Goal: Task Accomplishment & Management: Use online tool/utility

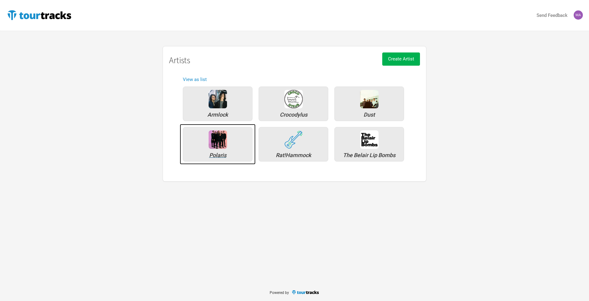
click at [224, 145] on img at bounding box center [218, 139] width 18 height 18
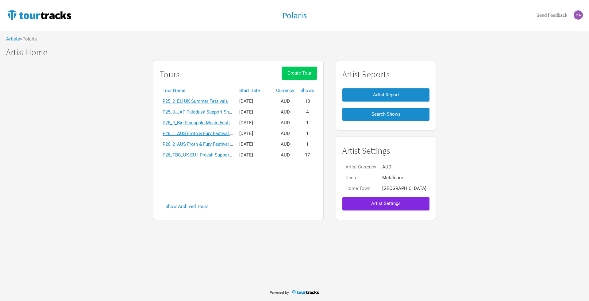
click at [311, 73] on span "Create Tour" at bounding box center [299, 73] width 24 height 6
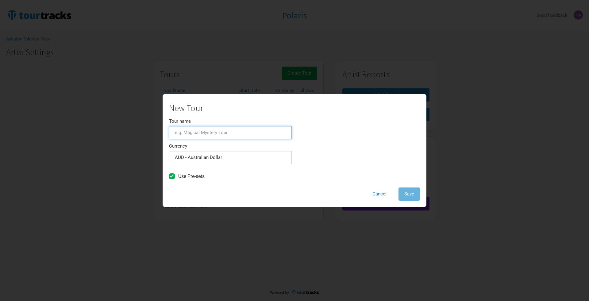
click at [215, 132] on input "Tour name" at bounding box center [230, 132] width 123 height 13
paste input "P26_3_St Kilda Event Name TBC"
type input "P26_3_St Kilda Event Name TBC"
click at [407, 192] on span "Save" at bounding box center [409, 194] width 10 height 6
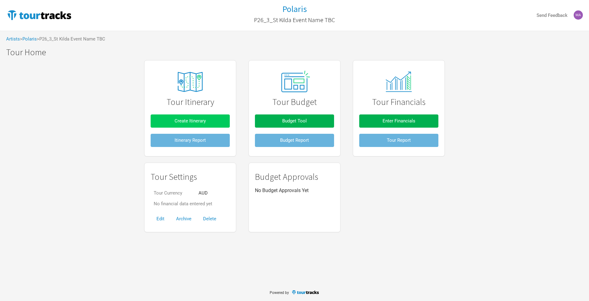
click at [216, 123] on button "Create Itinerary" at bounding box center [190, 120] width 79 height 13
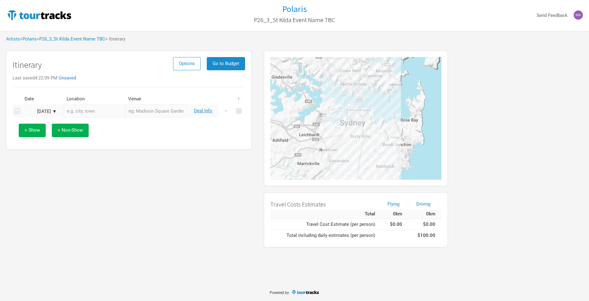
click at [85, 108] on input "text" at bounding box center [94, 110] width 62 height 13
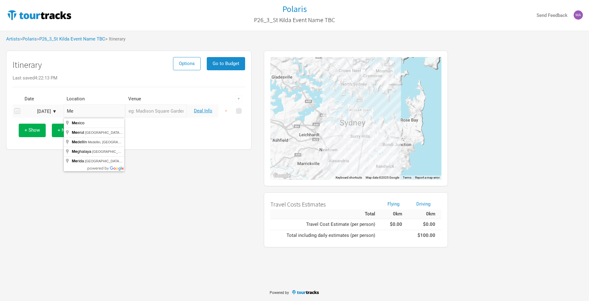
type input "M"
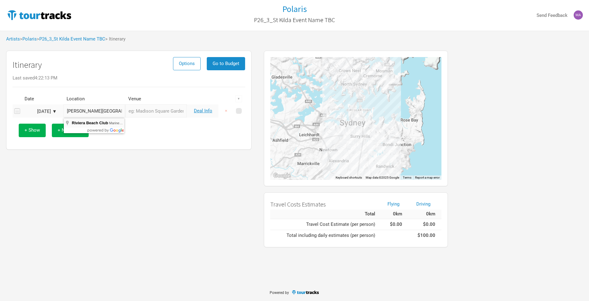
type input "[GEOGRAPHIC_DATA], [GEOGRAPHIC_DATA], [GEOGRAPHIC_DATA], [GEOGRAPHIC_DATA]"
type input "Riviera Beach Club"
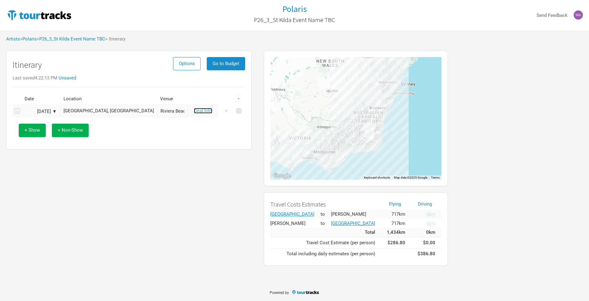
click at [199, 112] on link "Deal Info" at bounding box center [203, 111] width 18 height 6
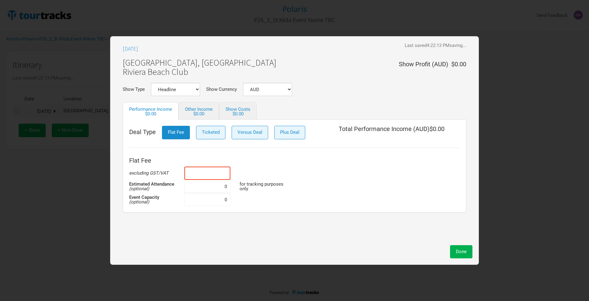
click at [205, 170] on input at bounding box center [207, 173] width 46 height 13
type input "$80,000"
click at [220, 186] on input at bounding box center [207, 186] width 46 height 13
type input "5,000"
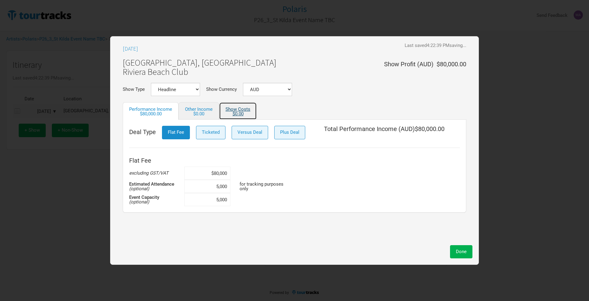
click at [239, 110] on link "Show Costs $0.00" at bounding box center [238, 110] width 38 height 17
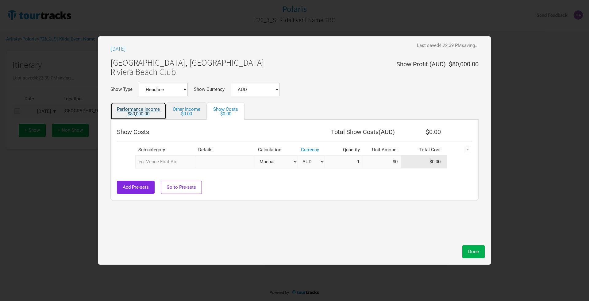
click at [134, 115] on div "$80,000.00" at bounding box center [138, 114] width 43 height 5
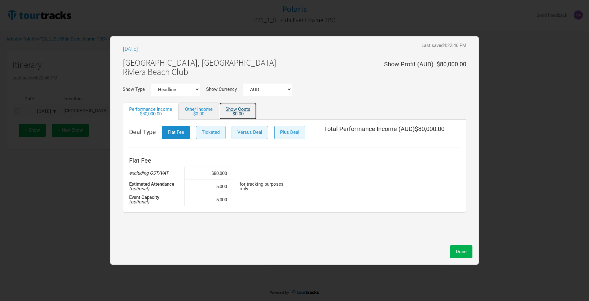
click at [235, 113] on div "$0.00" at bounding box center [237, 114] width 25 height 5
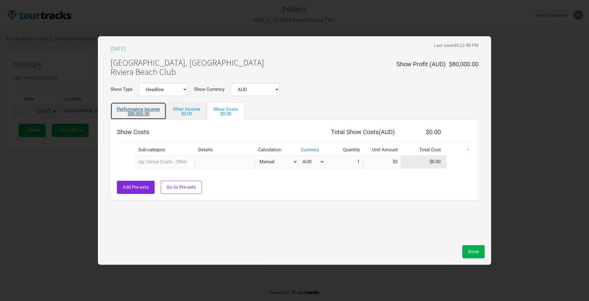
click at [138, 115] on div "$80,000.00" at bounding box center [138, 114] width 43 height 5
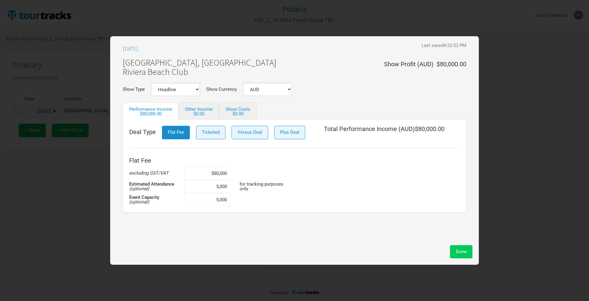
click at [457, 247] on button "Done" at bounding box center [461, 251] width 22 height 13
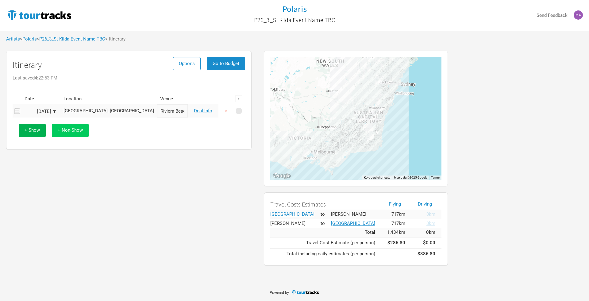
click at [72, 127] on button "+ Non-Show" at bounding box center [70, 130] width 37 height 13
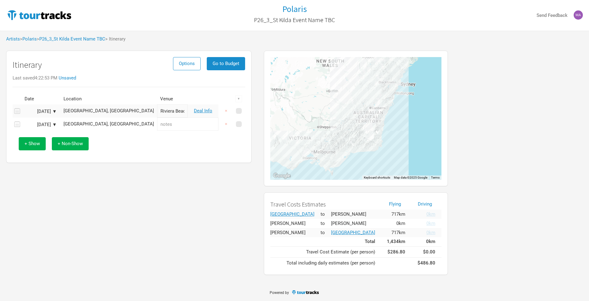
click at [52, 113] on div "[DATE] ▼" at bounding box center [40, 111] width 34 height 5
click at [92, 124] on div "[DATE]" at bounding box center [59, 122] width 74 height 5
click at [89, 123] on button "Next Month" at bounding box center [90, 123] width 4 height 4
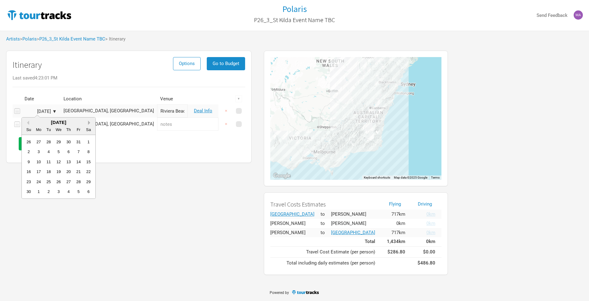
click at [89, 123] on button "Next Month" at bounding box center [90, 123] width 4 height 4
click at [89, 151] on div "14" at bounding box center [88, 151] width 8 height 8
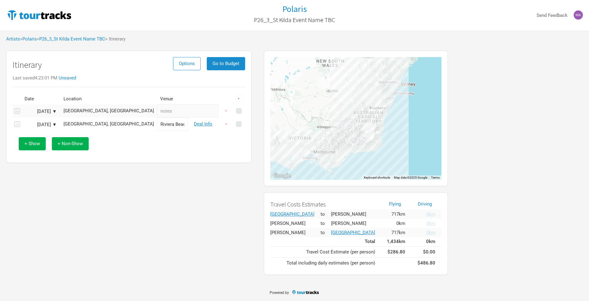
click at [53, 111] on div "[DATE] ▼" at bounding box center [40, 111] width 34 height 5
click at [89, 124] on button "Next Month" at bounding box center [90, 123] width 4 height 4
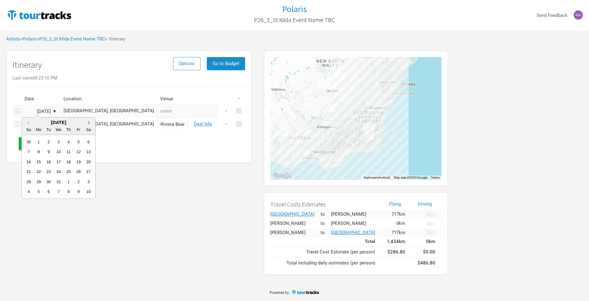
click at [89, 124] on button "Next Month" at bounding box center [90, 123] width 4 height 4
click at [79, 152] on div "13" at bounding box center [78, 151] width 8 height 8
click at [31, 144] on span "+ Show" at bounding box center [32, 144] width 15 height 6
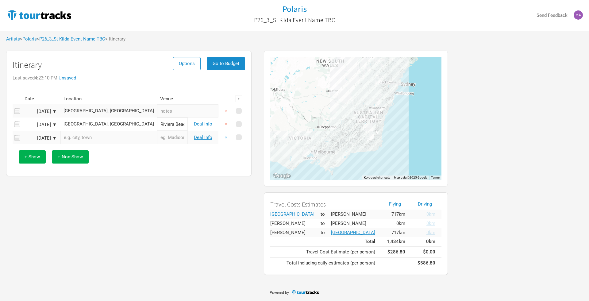
click at [228, 136] on button "×" at bounding box center [226, 137] width 14 height 13
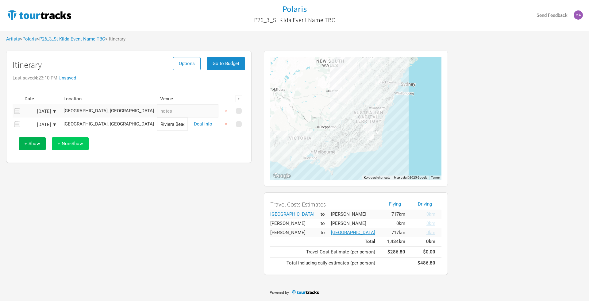
click at [78, 144] on span "+ Non-Show" at bounding box center [70, 144] width 25 height 6
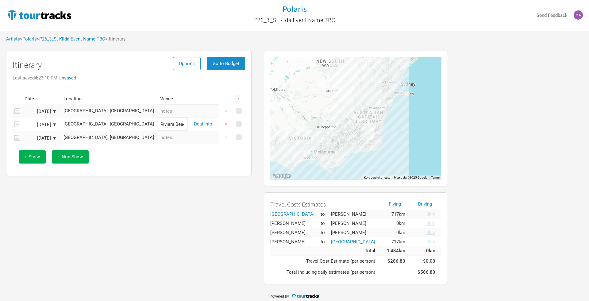
click at [157, 111] on input "text" at bounding box center [187, 110] width 61 height 13
drag, startPoint x: 152, startPoint y: 111, endPoint x: 117, endPoint y: 110, distance: 34.7
click at [157, 110] on input "Travel Day" at bounding box center [187, 110] width 61 height 13
type input "Travel Day"
click at [157, 139] on input "text" at bounding box center [187, 137] width 61 height 13
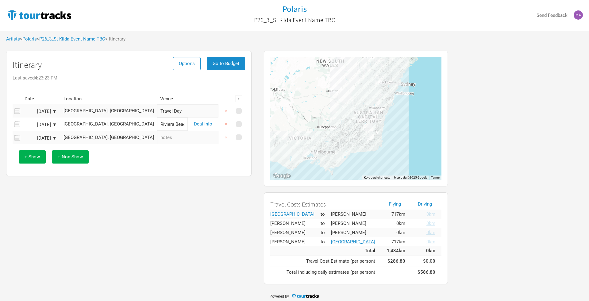
paste input "Travel Day"
type input "Travel Day"
click at [155, 179] on div "Itinerary Options Go to Budget Last saved 4:23:23 PM Unsaved Date Location Venu…" at bounding box center [129, 167] width 258 height 239
click at [234, 61] on span "Go to Budget" at bounding box center [226, 64] width 27 height 6
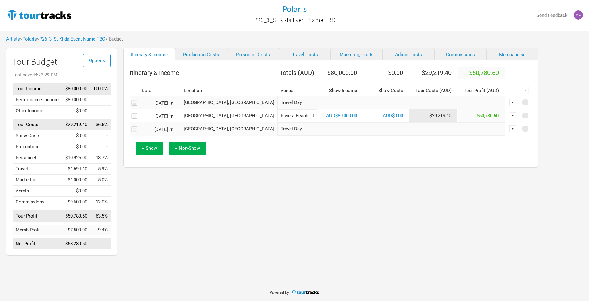
click at [125, 203] on div "Itinerary & Income Production Costs Personnel Costs Travel Costs Marketing Cost…" at bounding box center [324, 153] width 415 height 211
click at [353, 50] on link "Marketing Costs" at bounding box center [357, 54] width 52 height 13
select select "% of Gross"
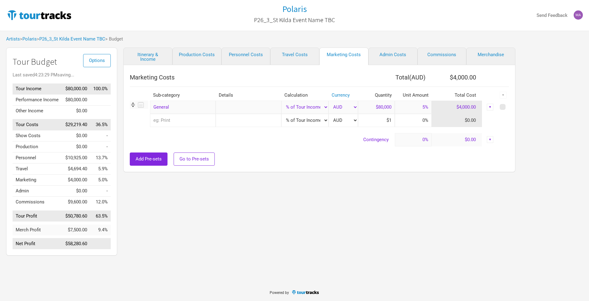
click at [487, 107] on div "▼" at bounding box center [490, 107] width 7 height 7
click at [460, 130] on link "Hide" at bounding box center [471, 127] width 38 height 5
click at [223, 204] on div "Itinerary & Income Production Costs Personnel Costs Travel Costs Marketing Cost…" at bounding box center [313, 153] width 392 height 211
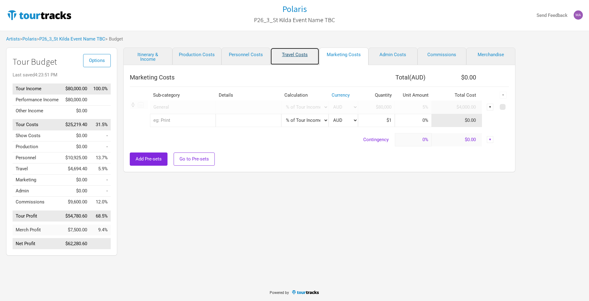
click at [293, 53] on link "Travel Costs" at bounding box center [294, 56] width 49 height 17
select select "Travel Estimates All"
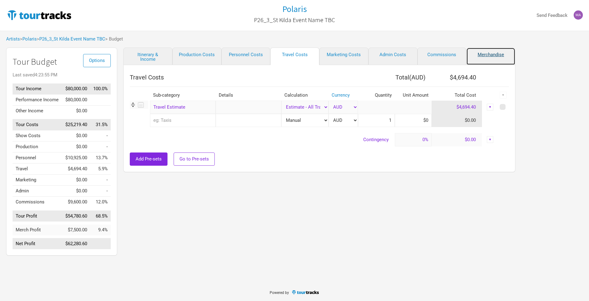
click at [484, 52] on link "Merchandise" at bounding box center [490, 56] width 49 height 17
select select "% of Gross Merch"
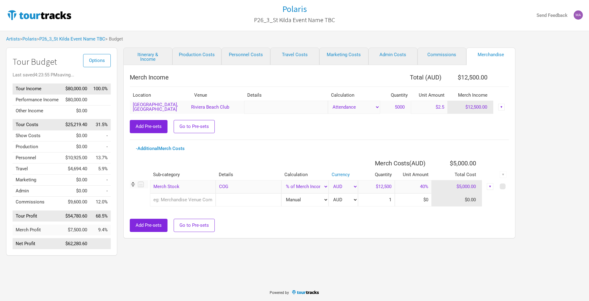
click at [499, 107] on div "▼" at bounding box center [501, 107] width 7 height 7
drag, startPoint x: 498, startPoint y: 120, endPoint x: 497, endPoint y: 145, distance: 25.2
click at [497, 146] on div "Merch Income Total ( AUD ) $12,500.00 Location Venue Details Calculation Quanti…" at bounding box center [319, 151] width 379 height 161
click at [497, 145] on div "Merch Income Total ( AUD ) $12,500.00 Location Venue Details Calculation Quanti…" at bounding box center [319, 151] width 379 height 161
click at [500, 108] on div "▼" at bounding box center [501, 107] width 7 height 7
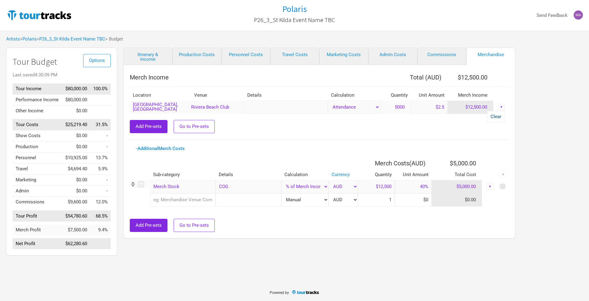
click at [496, 119] on link "Clear" at bounding box center [495, 116] width 11 height 5
type input "$0"
click at [477, 142] on div "Merch Income Total ( AUD ) $0.00 Location Venue Details Calculation Quantity Un…" at bounding box center [319, 151] width 379 height 161
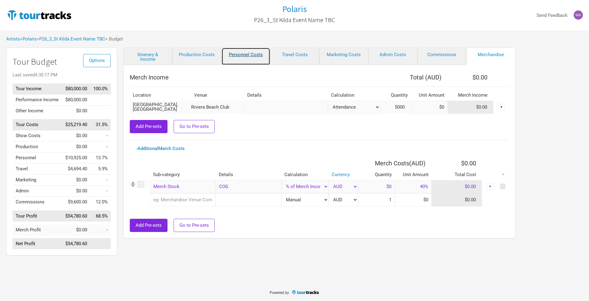
click at [239, 59] on link "Personnel Costs" at bounding box center [245, 56] width 49 height 17
select select "Shows"
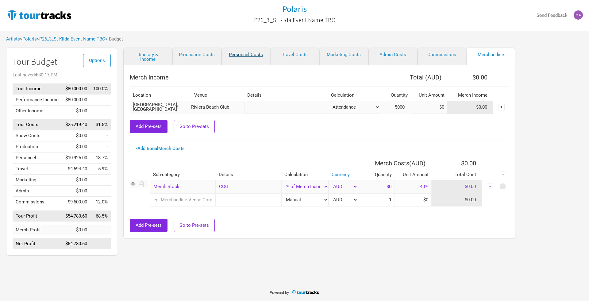
select select "Shows"
select select "Total Days"
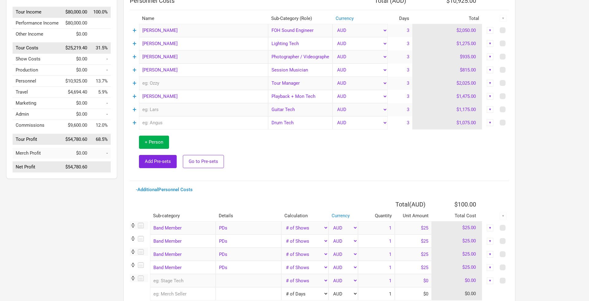
scroll to position [76, 0]
click at [135, 31] on link "+" at bounding box center [134, 31] width 4 height 8
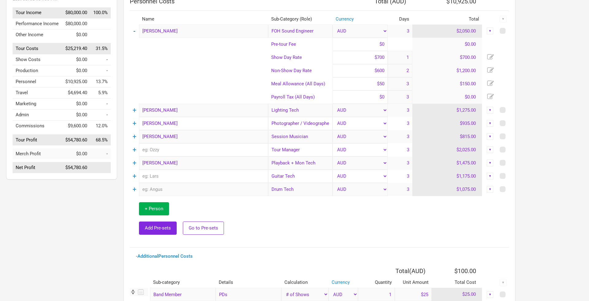
click at [135, 31] on link "-" at bounding box center [134, 31] width 2 height 8
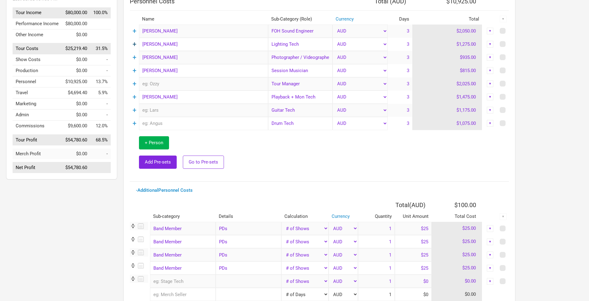
click at [133, 44] on link "+" at bounding box center [134, 44] width 4 height 8
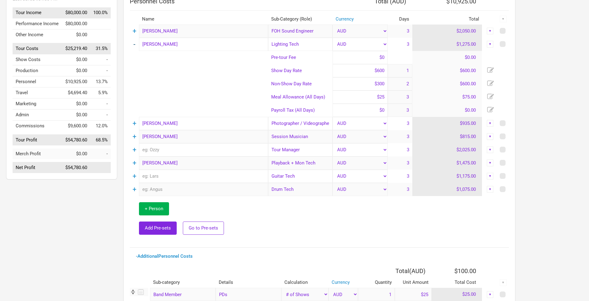
click at [133, 44] on link "-" at bounding box center [134, 44] width 2 height 8
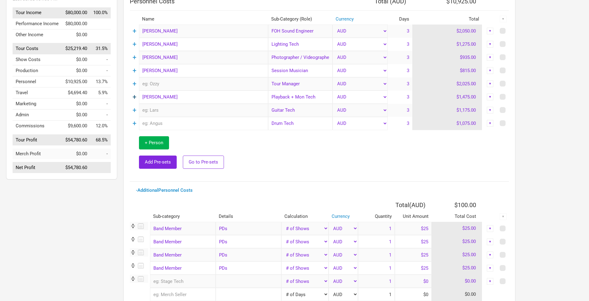
click at [134, 98] on link "+" at bounding box center [134, 97] width 4 height 8
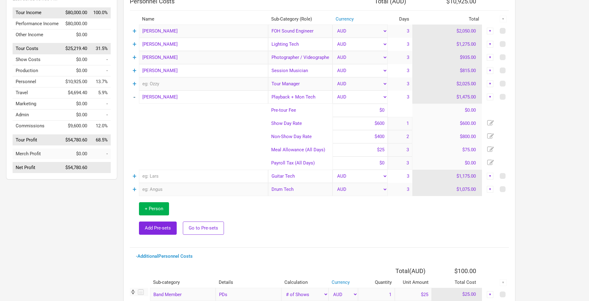
click at [134, 98] on link "-" at bounding box center [134, 97] width 2 height 8
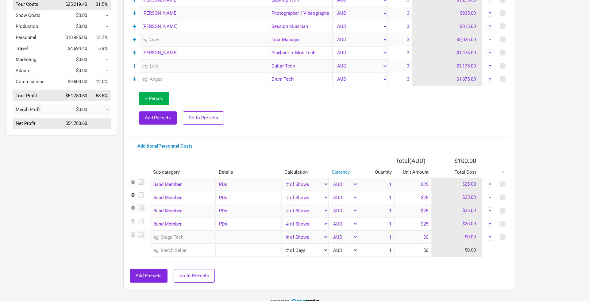
scroll to position [129, 0]
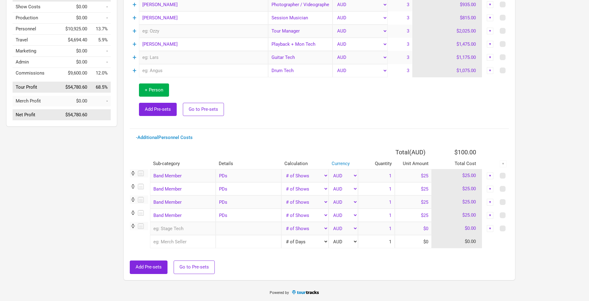
click at [188, 220] on input "Band Member" at bounding box center [183, 215] width 66 height 13
click at [187, 232] on link "Band Member" at bounding box center [181, 228] width 63 height 8
click at [190, 210] on input "Band Member" at bounding box center [183, 215] width 66 height 13
click at [242, 232] on input "text" at bounding box center [249, 228] width 66 height 13
drag, startPoint x: 233, startPoint y: 217, endPoint x: 213, endPoint y: 216, distance: 20.6
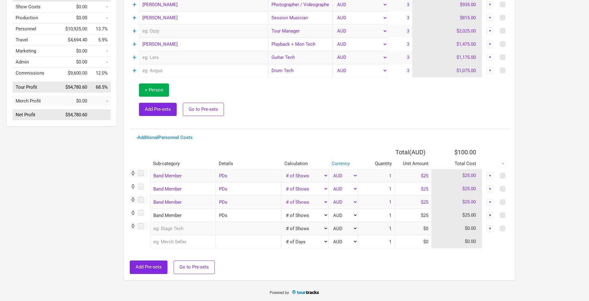
click at [213, 216] on tr "Band Member 1 selection PDs Manual # of Shows # of Show Days # of Non-Show Days…" at bounding box center [319, 215] width 379 height 13
click at [226, 229] on input "text" at bounding box center [249, 228] width 66 height 13
paste input "PDs"
type input "PDs"
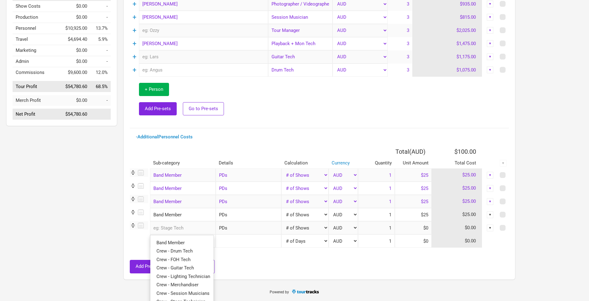
click at [193, 232] on input "text" at bounding box center [183, 227] width 66 height 13
click at [192, 210] on input "Band Member" at bounding box center [183, 214] width 66 height 13
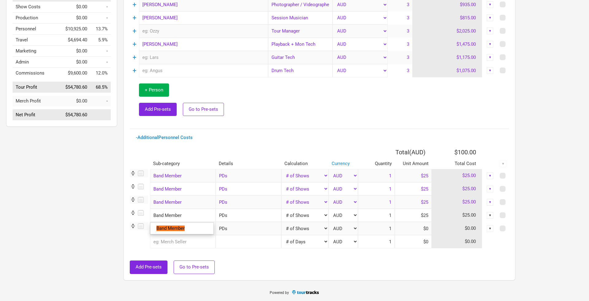
drag, startPoint x: 195, startPoint y: 218, endPoint x: 189, endPoint y: 214, distance: 7.5
click at [189, 214] on input "Band Member" at bounding box center [183, 215] width 66 height 13
click at [189, 232] on link "Band Member" at bounding box center [181, 228] width 63 height 8
click at [188, 229] on input "text" at bounding box center [183, 228] width 66 height 13
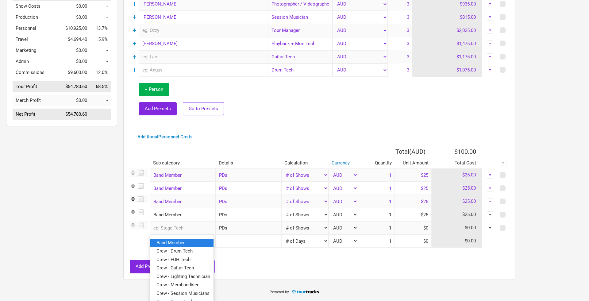
click at [190, 243] on link "Band Member" at bounding box center [181, 243] width 63 height 8
select select "Shows"
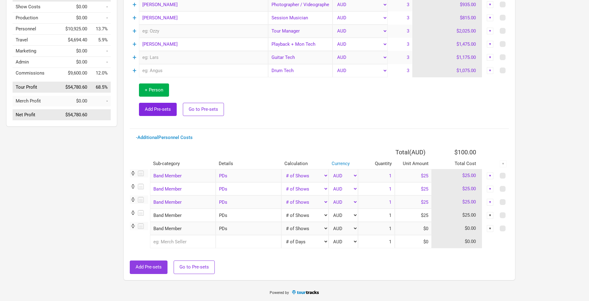
click at [151, 261] on button "Add Pre-sets" at bounding box center [149, 266] width 38 height 13
select select "Shows"
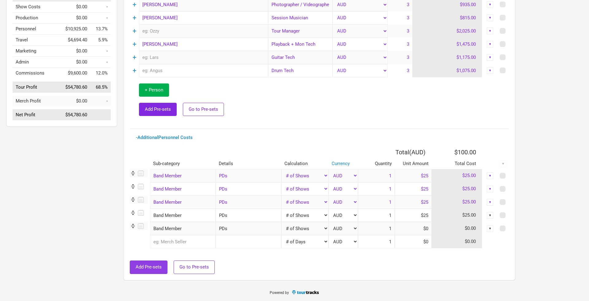
select select "Shows"
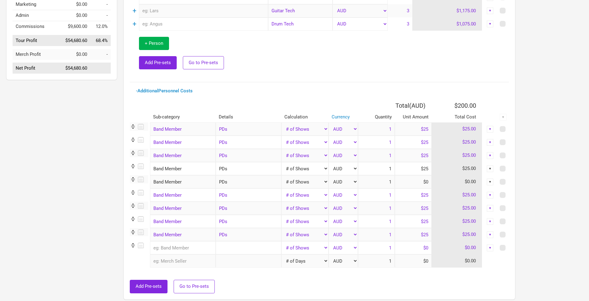
scroll to position [184, 0]
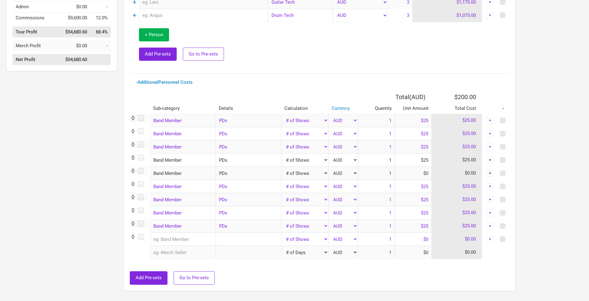
click at [132, 187] on img at bounding box center [133, 184] width 6 height 6
click at [134, 184] on img at bounding box center [133, 184] width 6 height 6
click at [194, 277] on span "Go to Pre-sets" at bounding box center [193, 278] width 29 height 6
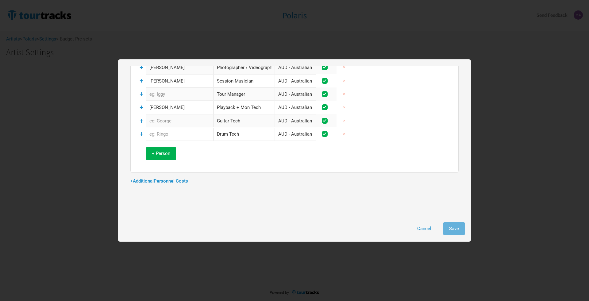
scroll to position [81, 0]
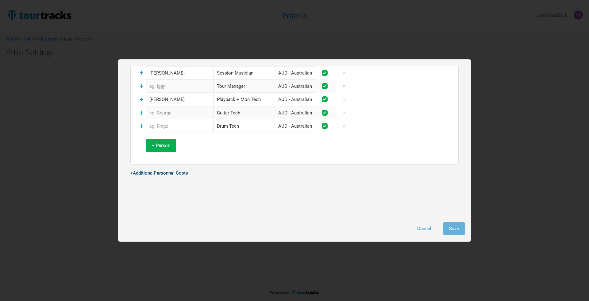
click at [143, 170] on link "+ Additional Personnel Costs" at bounding box center [159, 173] width 58 height 6
select select "Shows"
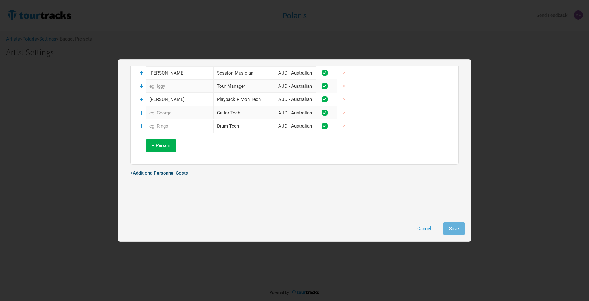
select select "Shows"
select select "Total Days"
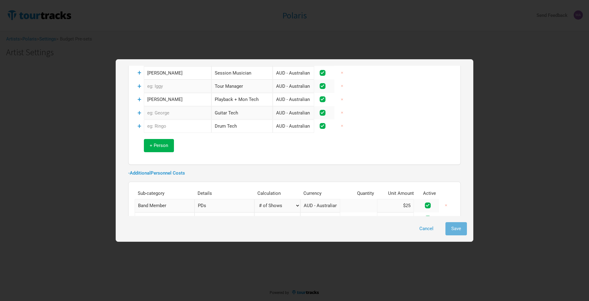
scroll to position [194, 0]
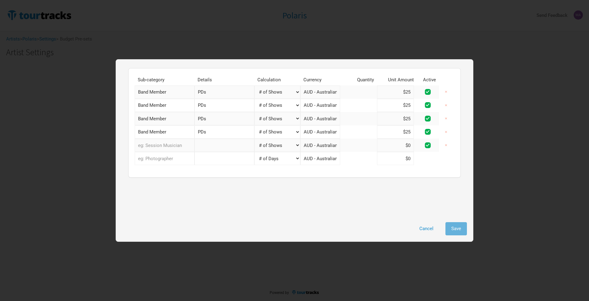
click at [171, 143] on input "text" at bounding box center [165, 145] width 60 height 13
type input "B"
type input "Ba"
type input "Ban"
type input "Band"
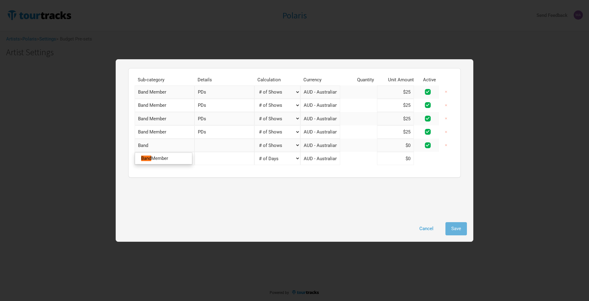
type input "Band"
type input "Band M"
type input "Band Me"
type input "Band Mem"
type input "Band Memb"
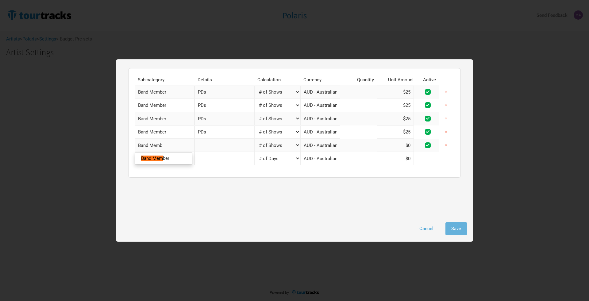
type input "Band Membe"
type input "Band Member"
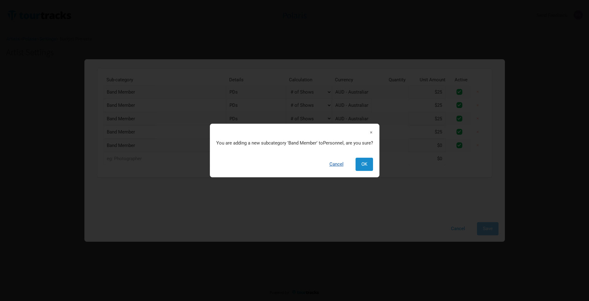
click at [331, 164] on button "Cancel" at bounding box center [337, 164] width 26 height 13
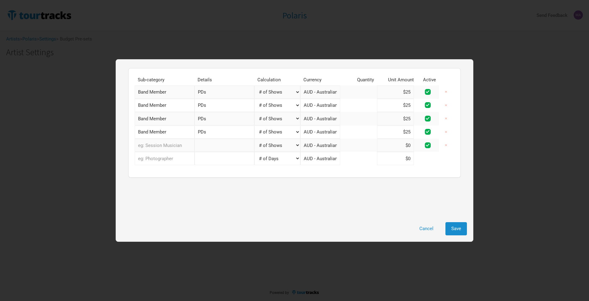
drag, startPoint x: 212, startPoint y: 132, endPoint x: 205, endPoint y: 130, distance: 7.9
click at [206, 131] on input "PDs" at bounding box center [224, 131] width 60 height 13
click at [172, 134] on input "Band Member" at bounding box center [165, 131] width 60 height 13
click at [172, 146] on link "Band Member" at bounding box center [163, 145] width 57 height 8
click at [223, 126] on input "PDs" at bounding box center [224, 131] width 60 height 13
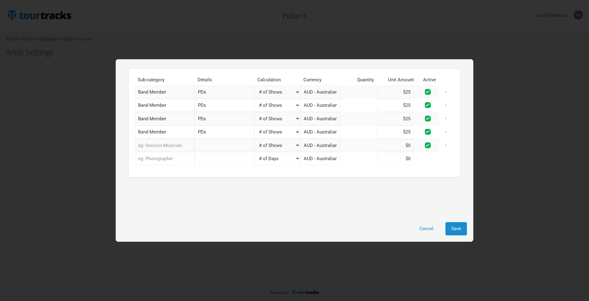
click at [172, 147] on input "text" at bounding box center [165, 145] width 60 height 13
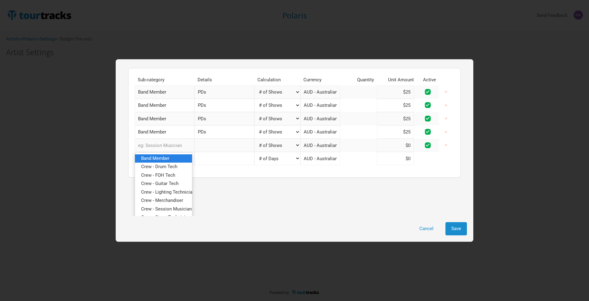
click at [176, 159] on link "Band Member" at bounding box center [163, 158] width 57 height 8
select select "Shows"
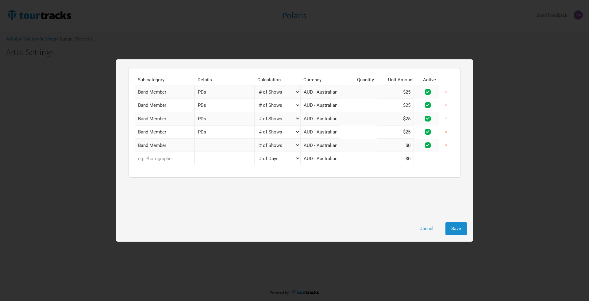
click at [213, 131] on input "PDs" at bounding box center [224, 131] width 60 height 13
drag, startPoint x: 214, startPoint y: 128, endPoint x: 189, endPoint y: 128, distance: 24.8
click at [190, 128] on tr "Band Member 1 selection PDs Manual # of Shows # of Show Days # of Non-Show Days…" at bounding box center [295, 131] width 320 height 13
click at [209, 146] on input "text" at bounding box center [224, 145] width 60 height 13
paste input "PDs"
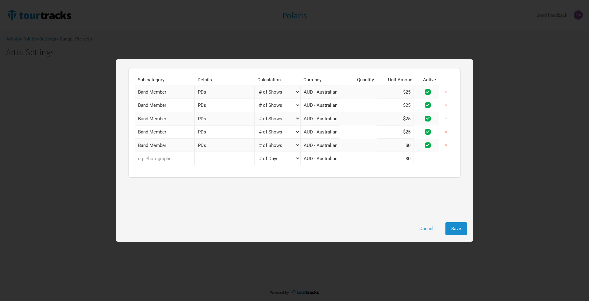
type input "PDs"
click at [412, 145] on td "$0" at bounding box center [398, 145] width 43 height 13
click at [409, 144] on input at bounding box center [395, 145] width 37 height 13
type input "$25"
click at [452, 227] on span "Save" at bounding box center [456, 229] width 10 height 6
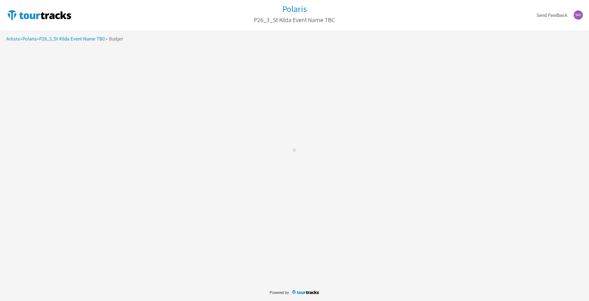
select select "Shows"
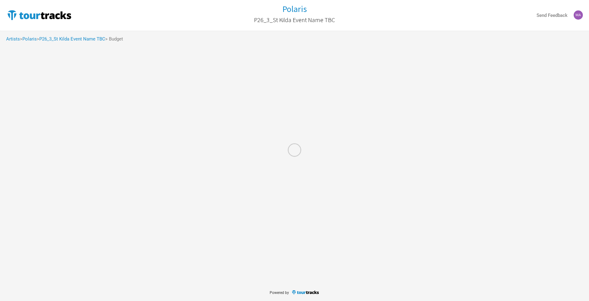
select select "Shows"
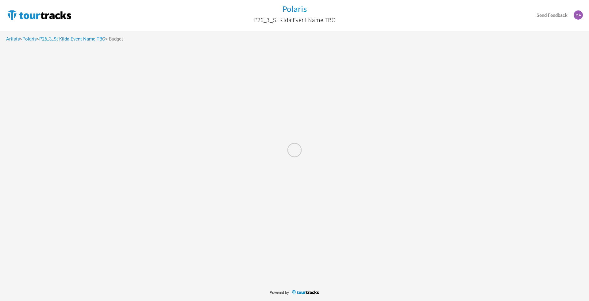
select select "Total Days"
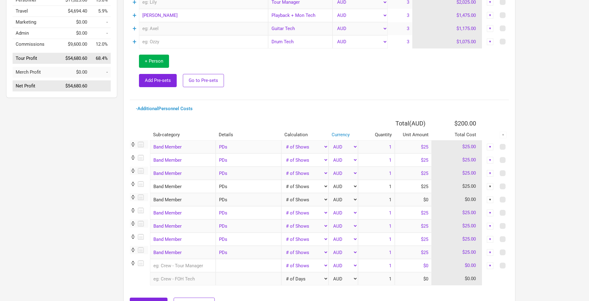
scroll to position [195, 0]
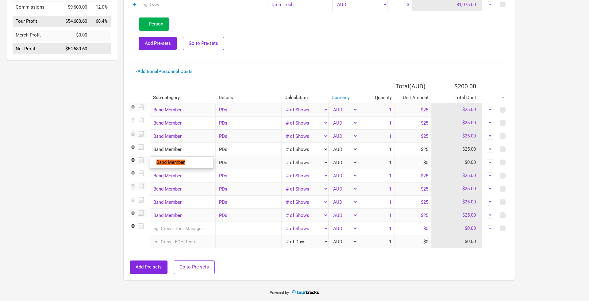
click at [186, 148] on input "Band Member" at bounding box center [183, 149] width 66 height 13
click at [491, 151] on div "▼" at bounding box center [490, 149] width 7 height 7
click at [470, 192] on link "Delete" at bounding box center [471, 191] width 38 height 5
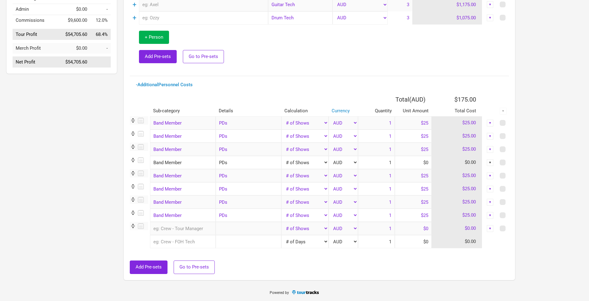
click at [489, 123] on div "▼" at bounding box center [490, 123] width 7 height 7
click at [476, 165] on link "Delete" at bounding box center [471, 165] width 38 height 5
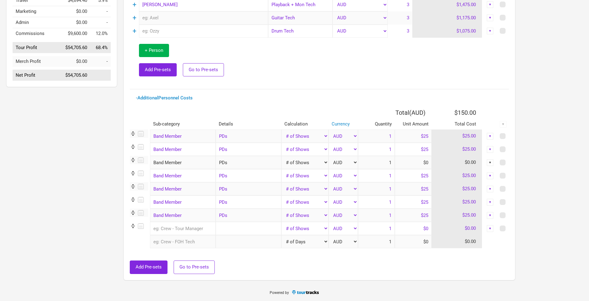
scroll to position [169, 0]
click at [489, 135] on div "▼" at bounding box center [490, 136] width 7 height 7
click at [471, 180] on link "Delete" at bounding box center [471, 178] width 38 height 5
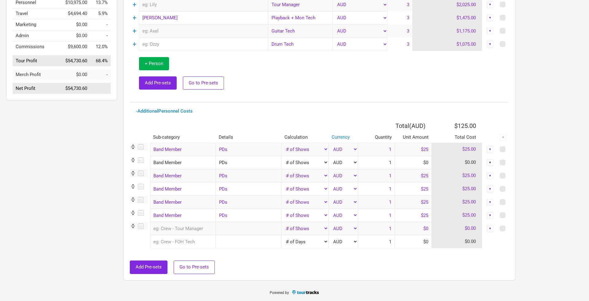
scroll to position [156, 0]
click at [490, 150] on div "▼" at bounding box center [490, 149] width 7 height 7
click at [473, 190] on link "Delete" at bounding box center [471, 191] width 38 height 5
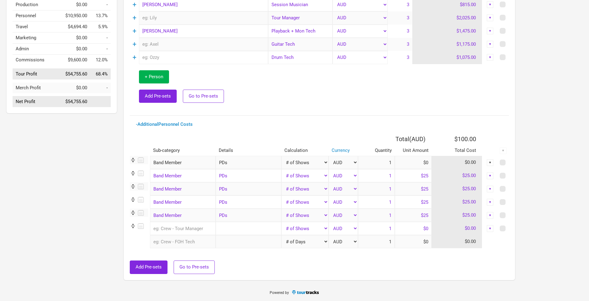
scroll to position [143, 0]
click at [491, 163] on div "▼" at bounding box center [490, 162] width 7 height 7
drag, startPoint x: 475, startPoint y: 203, endPoint x: 482, endPoint y: 187, distance: 17.8
click at [475, 203] on link "Delete" at bounding box center [471, 204] width 38 height 5
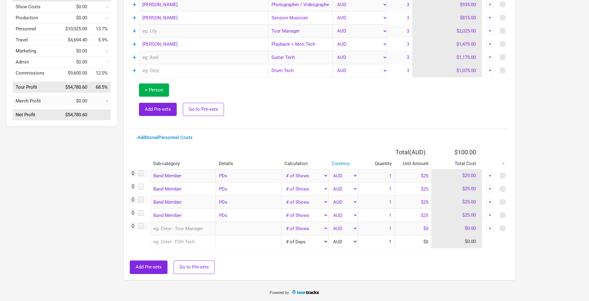
click at [489, 178] on div "▼" at bounding box center [490, 175] width 7 height 7
click at [470, 217] on link "Delete" at bounding box center [471, 217] width 38 height 5
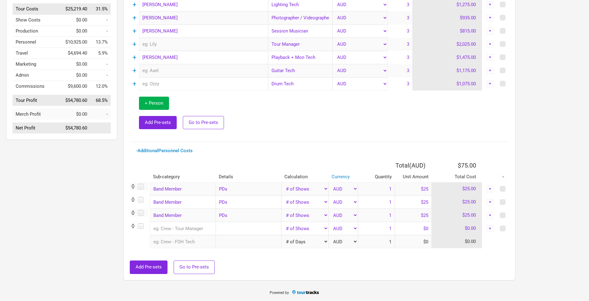
click at [490, 188] on div "▼" at bounding box center [490, 189] width 7 height 7
click at [477, 228] on link "Delete" at bounding box center [471, 230] width 38 height 5
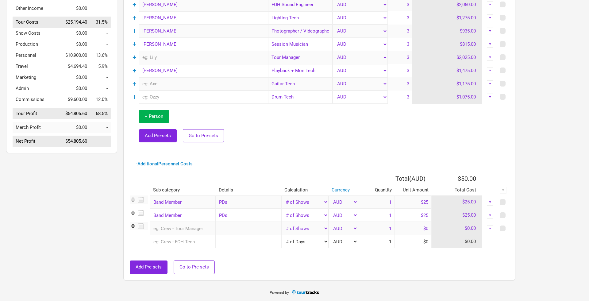
scroll to position [103, 0]
click at [493, 199] on div "▼" at bounding box center [489, 202] width 15 height 7
click at [491, 200] on div "▼" at bounding box center [490, 202] width 7 height 7
click at [476, 244] on link "Delete" at bounding box center [471, 244] width 38 height 5
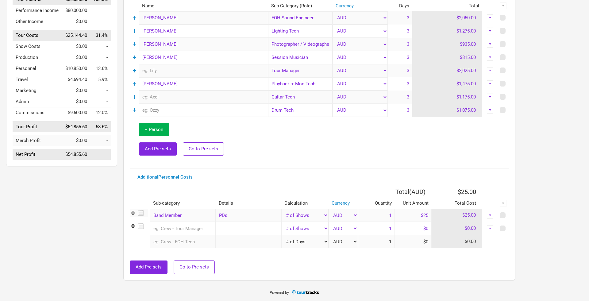
click at [492, 216] on div "▼" at bounding box center [490, 215] width 7 height 7
click at [473, 256] on link "Delete" at bounding box center [471, 257] width 38 height 5
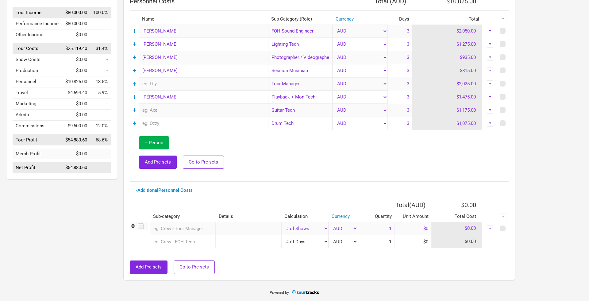
click at [490, 228] on div "▼" at bounding box center [490, 228] width 7 height 7
click at [476, 258] on link "Delete" at bounding box center [471, 259] width 38 height 5
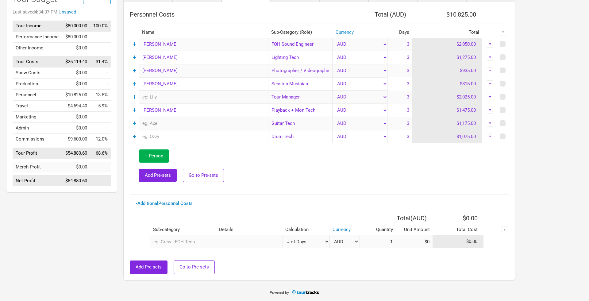
scroll to position [64, 0]
click at [196, 246] on div "0 selections" at bounding box center [183, 241] width 66 height 13
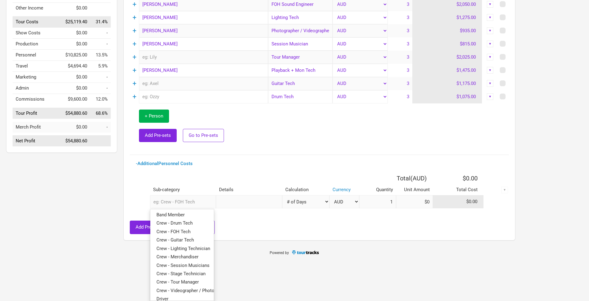
click at [236, 171] on div "- Additional Personnel Costs Total ( AUD ) $0.00 Sub-category Details Calculati…" at bounding box center [319, 197] width 379 height 72
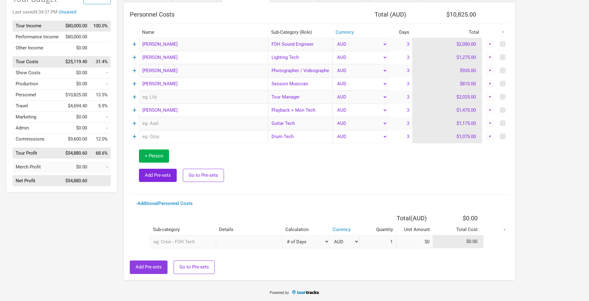
click at [155, 261] on button "Add Pre-sets" at bounding box center [149, 266] width 38 height 13
select select "Shows"
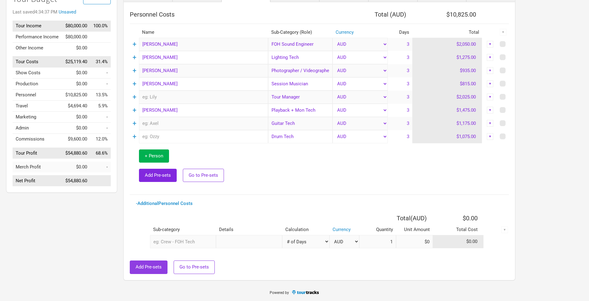
select select "Shows"
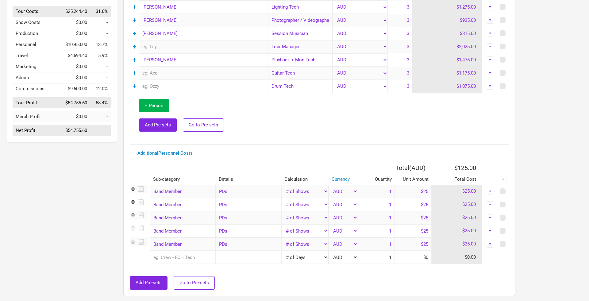
scroll to position [0, 0]
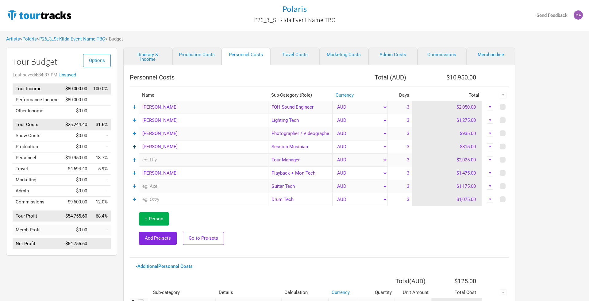
click at [134, 148] on link "+" at bounding box center [134, 147] width 4 height 8
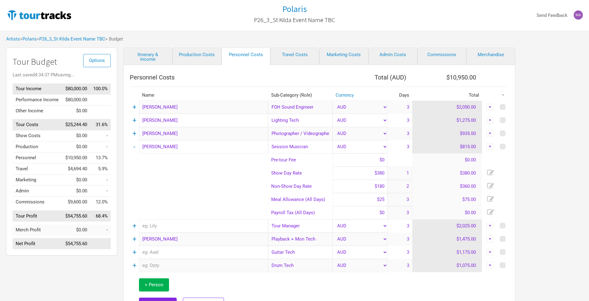
click at [378, 201] on input "$25" at bounding box center [359, 199] width 55 height 13
drag, startPoint x: 384, startPoint y: 199, endPoint x: 356, endPoint y: 202, distance: 28.3
click at [370, 200] on input "$25" at bounding box center [359, 199] width 55 height 13
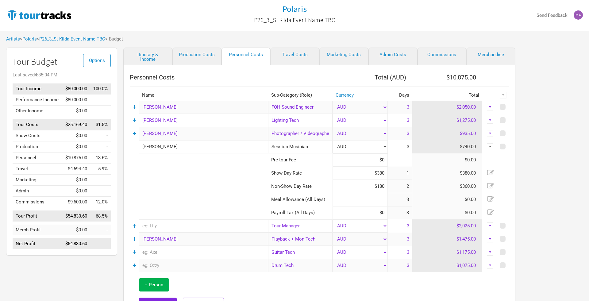
type input "$0"
click at [132, 148] on td "-" at bounding box center [134, 146] width 9 height 13
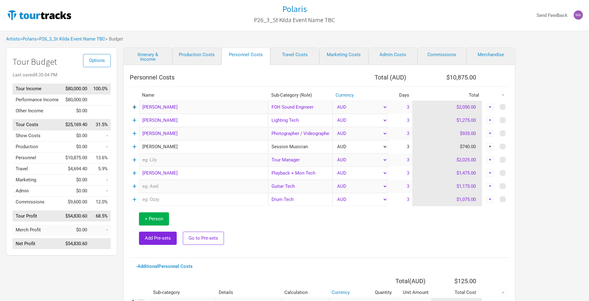
click at [133, 107] on link "+" at bounding box center [134, 107] width 4 height 8
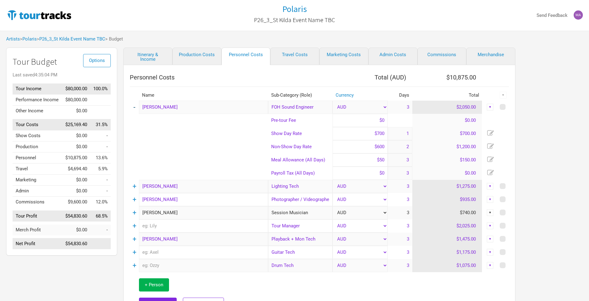
click at [133, 107] on td "-" at bounding box center [134, 107] width 9 height 13
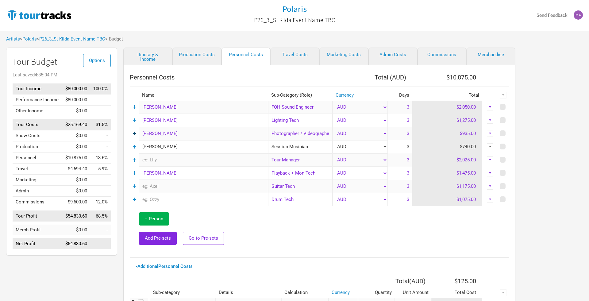
click at [133, 134] on link "+" at bounding box center [134, 133] width 4 height 8
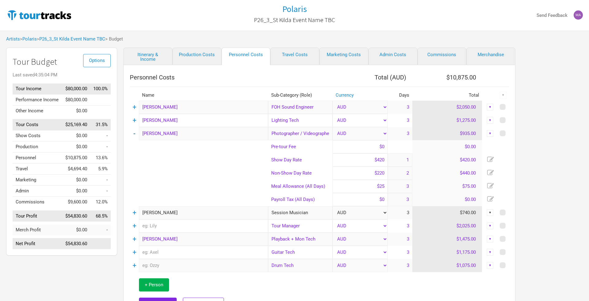
click at [133, 134] on link "-" at bounding box center [134, 133] width 2 height 8
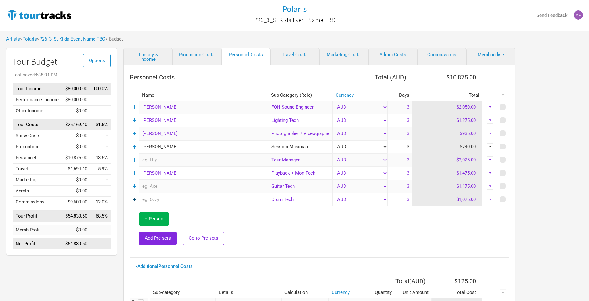
click at [135, 202] on link "+" at bounding box center [134, 199] width 4 height 8
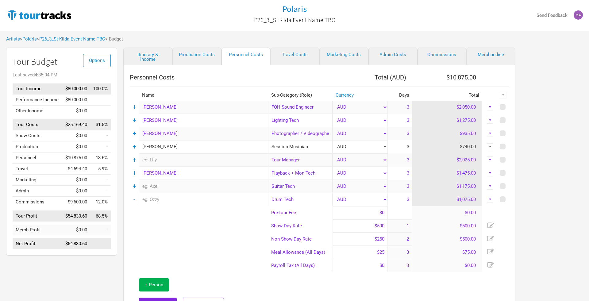
click at [135, 202] on link "-" at bounding box center [134, 199] width 2 height 8
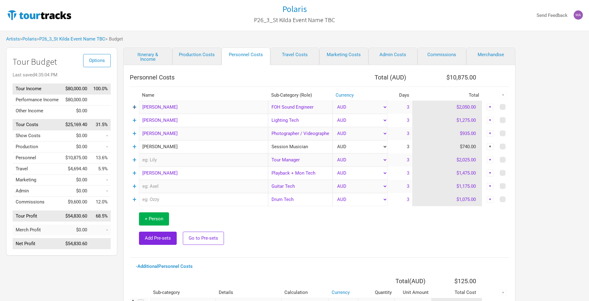
click at [134, 107] on link "+" at bounding box center [134, 107] width 4 height 8
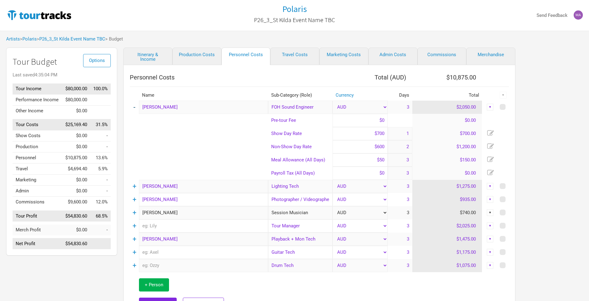
click at [133, 107] on link "-" at bounding box center [134, 107] width 2 height 8
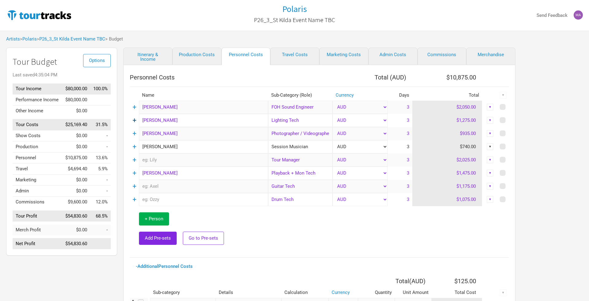
click at [136, 124] on link "+" at bounding box center [134, 120] width 4 height 8
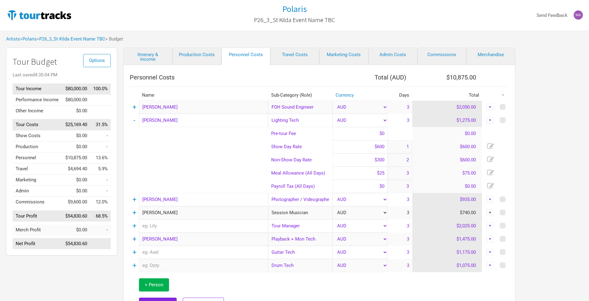
click at [131, 121] on td "-" at bounding box center [134, 120] width 9 height 13
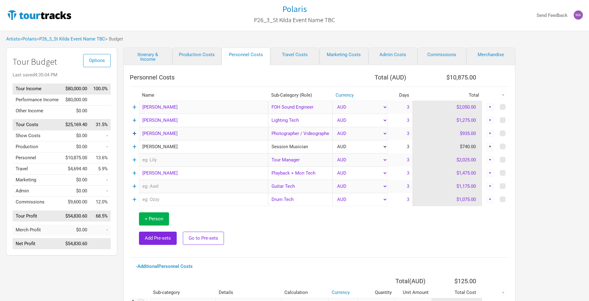
click at [134, 134] on link "+" at bounding box center [134, 133] width 4 height 8
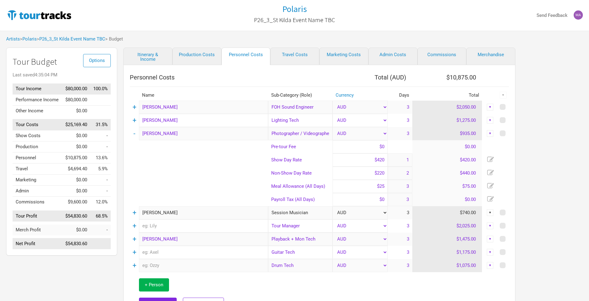
click at [137, 134] on td "-" at bounding box center [134, 133] width 9 height 13
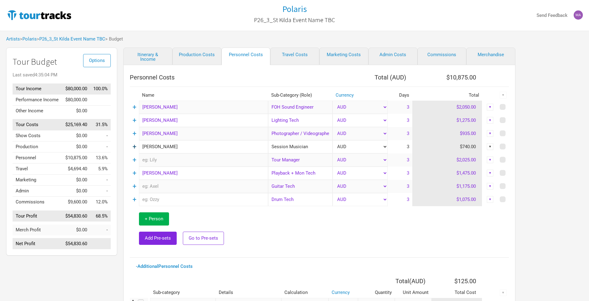
click at [136, 146] on link "+" at bounding box center [134, 147] width 4 height 8
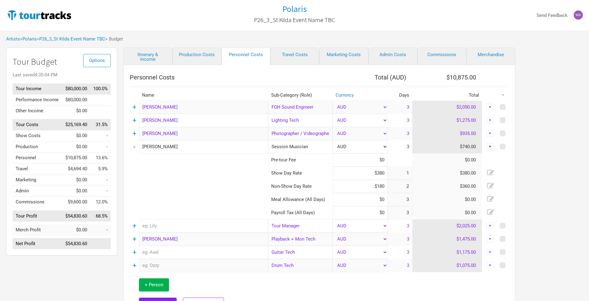
click at [136, 146] on td "-" at bounding box center [134, 146] width 9 height 13
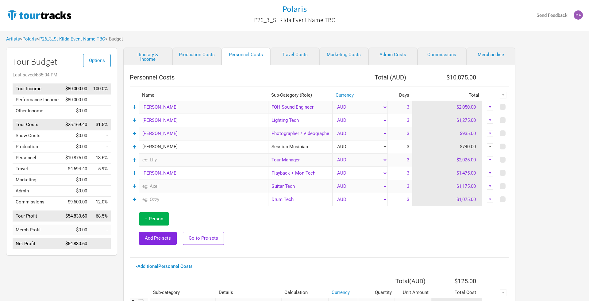
click at [137, 159] on td "+" at bounding box center [134, 159] width 9 height 13
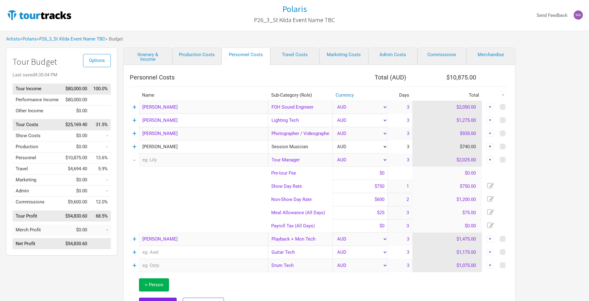
click at [137, 159] on td "-" at bounding box center [134, 159] width 9 height 13
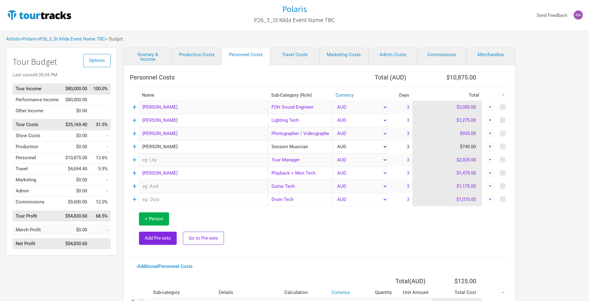
click at [137, 159] on td "+" at bounding box center [134, 159] width 9 height 13
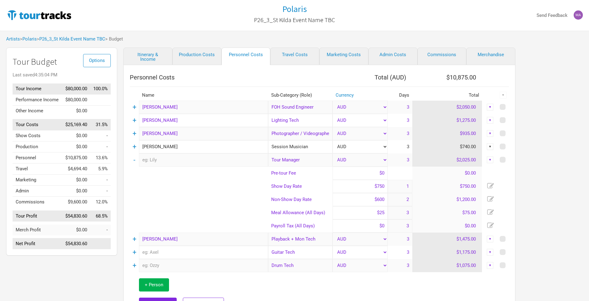
click at [137, 159] on td "-" at bounding box center [134, 159] width 9 height 13
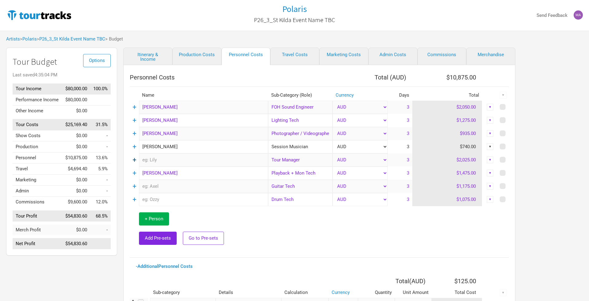
click at [134, 158] on link "+" at bounding box center [134, 160] width 4 height 8
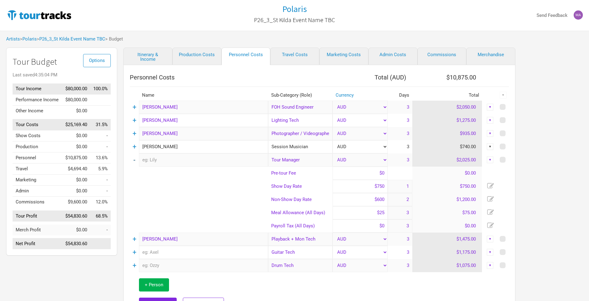
click at [134, 158] on link "-" at bounding box center [134, 160] width 2 height 8
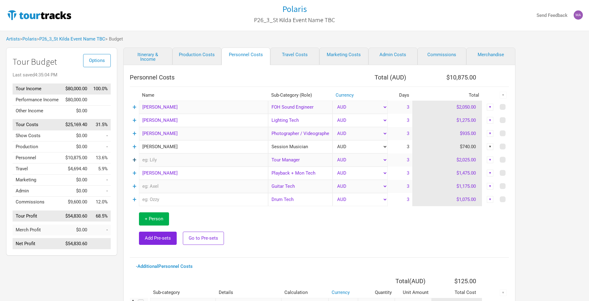
click at [134, 158] on link "+" at bounding box center [134, 160] width 4 height 8
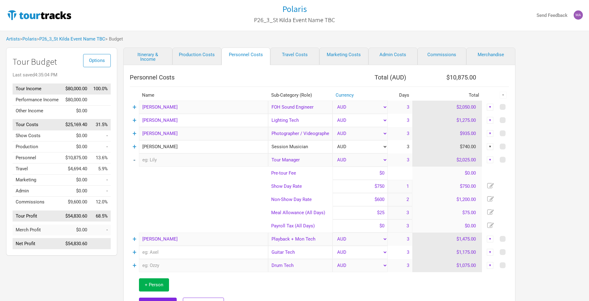
click at [134, 158] on link "-" at bounding box center [134, 160] width 2 height 8
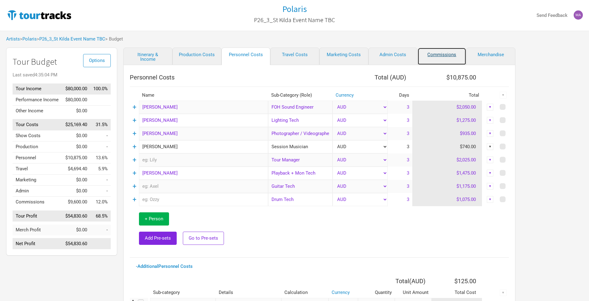
click at [444, 54] on link "Commissions" at bounding box center [441, 56] width 49 height 17
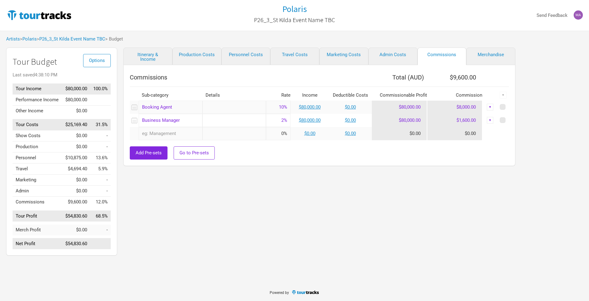
click at [286, 120] on input "2%" at bounding box center [278, 120] width 25 height 13
click at [492, 121] on div "▼" at bounding box center [490, 120] width 7 height 7
click at [473, 142] on link "Hide" at bounding box center [475, 140] width 30 height 5
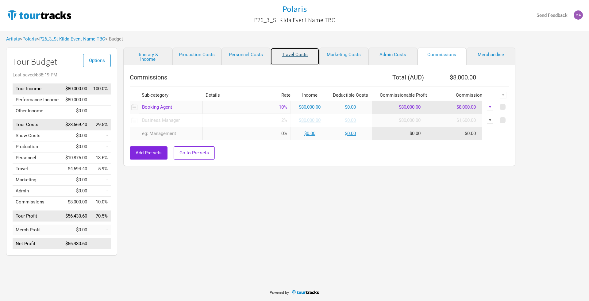
click at [297, 57] on link "Travel Costs" at bounding box center [294, 56] width 49 height 17
select select "Travel Estimates All"
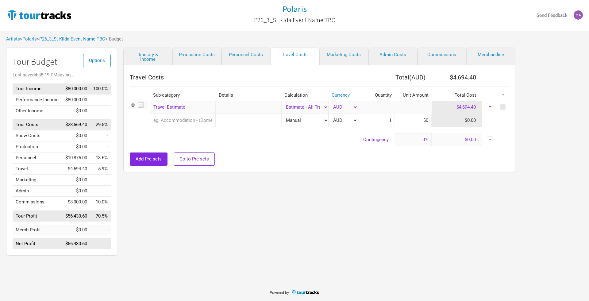
click at [490, 108] on div "▼" at bounding box center [490, 107] width 7 height 7
click at [462, 128] on link "Hide" at bounding box center [471, 127] width 38 height 5
